Goal: Task Accomplishment & Management: Complete application form

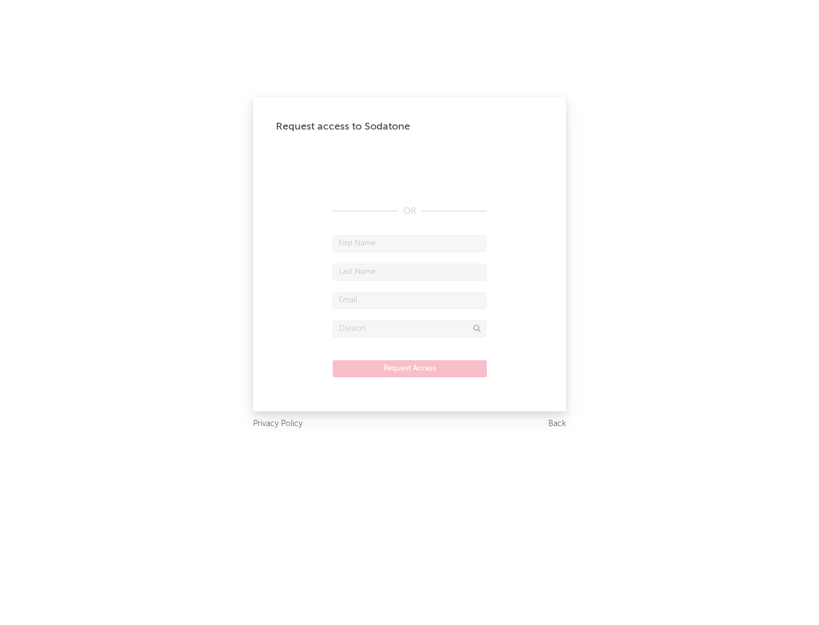
click at [409, 243] on input "text" at bounding box center [409, 243] width 153 height 17
type input "[PERSON_NAME]"
click at [409, 272] on input "text" at bounding box center [409, 272] width 153 height 17
type input "[PERSON_NAME]"
click at [409, 300] on input "text" at bounding box center [409, 300] width 153 height 17
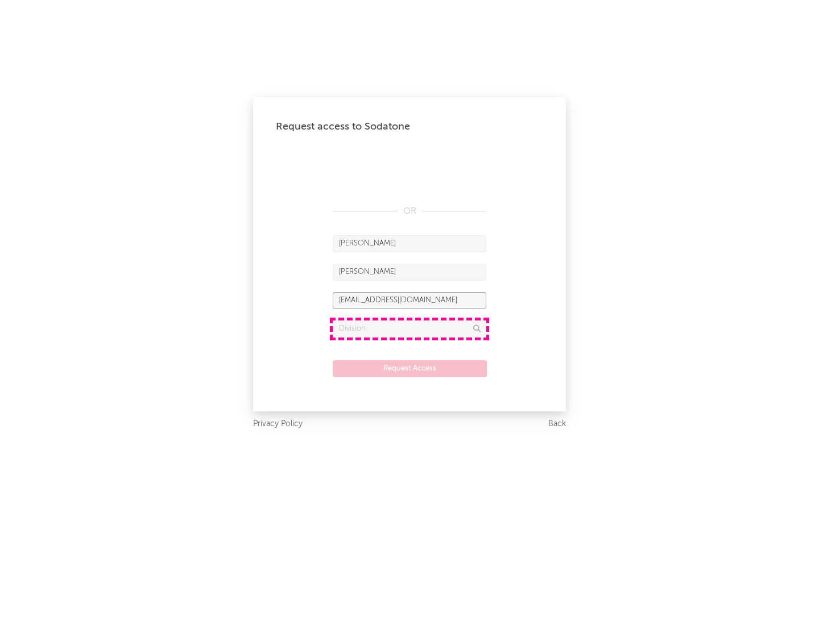
type input "[EMAIL_ADDRESS][DOMAIN_NAME]"
click at [409, 329] on input "text" at bounding box center [409, 329] width 153 height 17
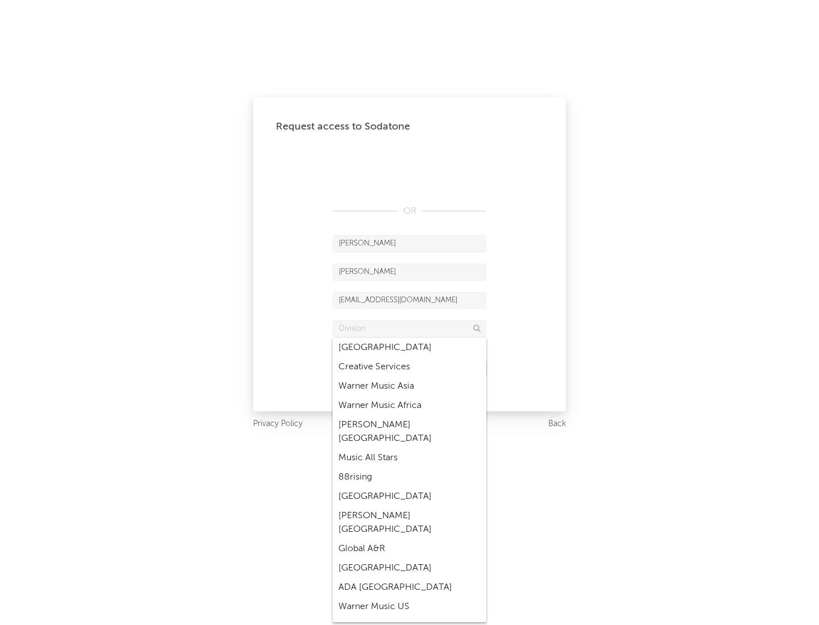
click at [409, 448] on div "Music All Stars" at bounding box center [409, 457] width 153 height 19
type input "Music All Stars"
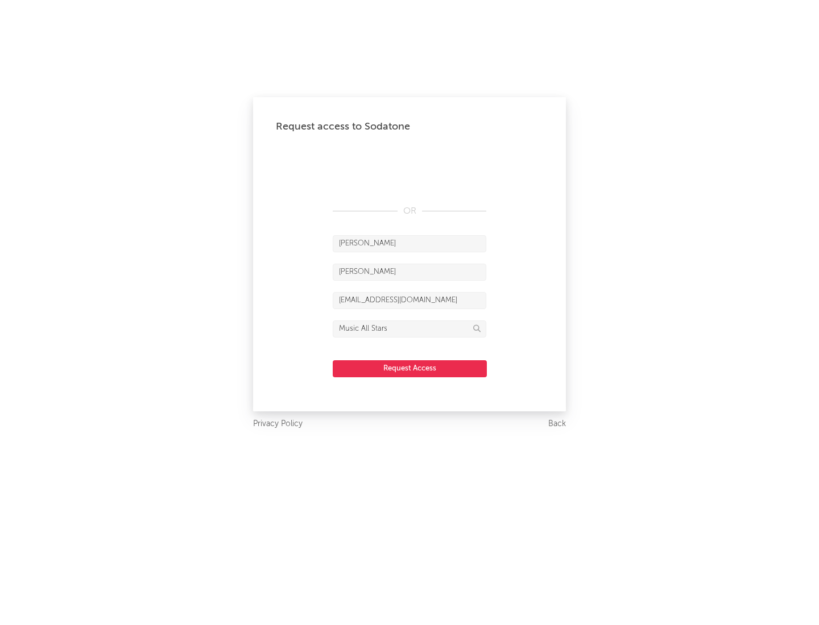
click at [409, 368] on button "Request Access" at bounding box center [410, 368] width 154 height 17
